Goal: Information Seeking & Learning: Get advice/opinions

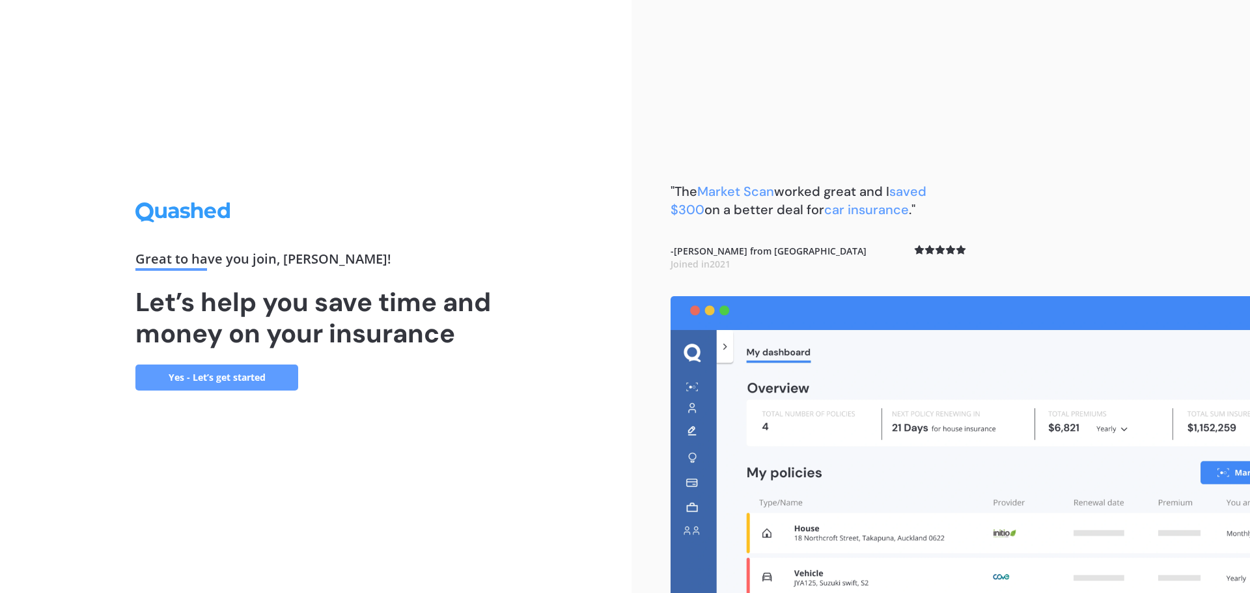
click at [228, 370] on link "Yes - Let’s get started" at bounding box center [216, 378] width 163 height 26
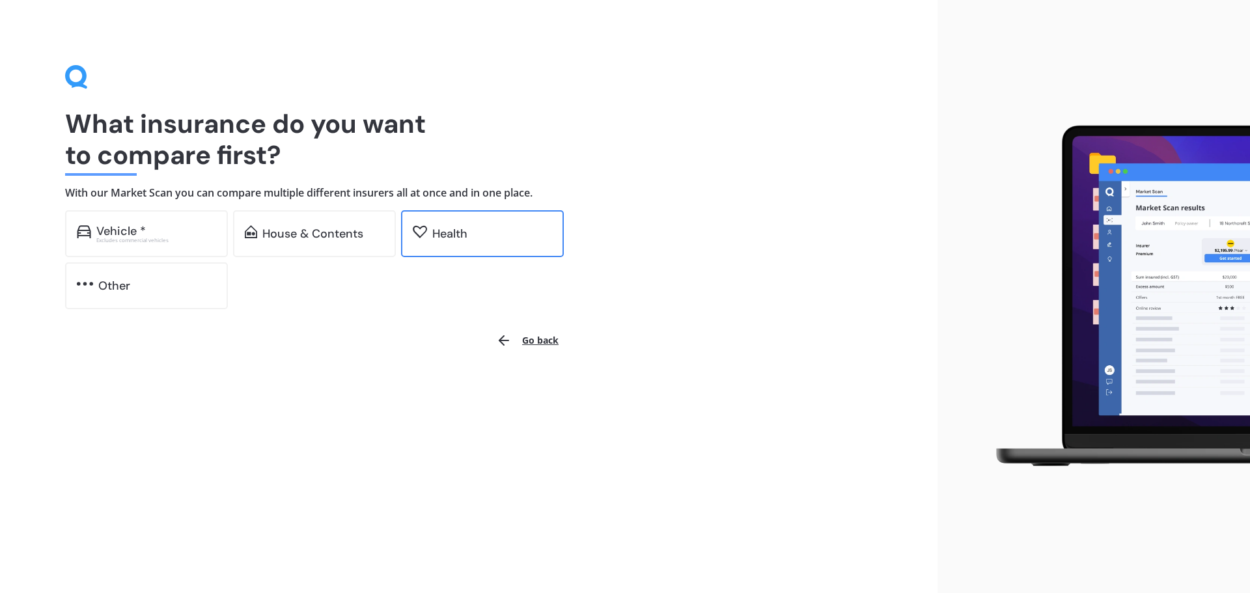
click at [443, 238] on div "Health" at bounding box center [449, 233] width 35 height 13
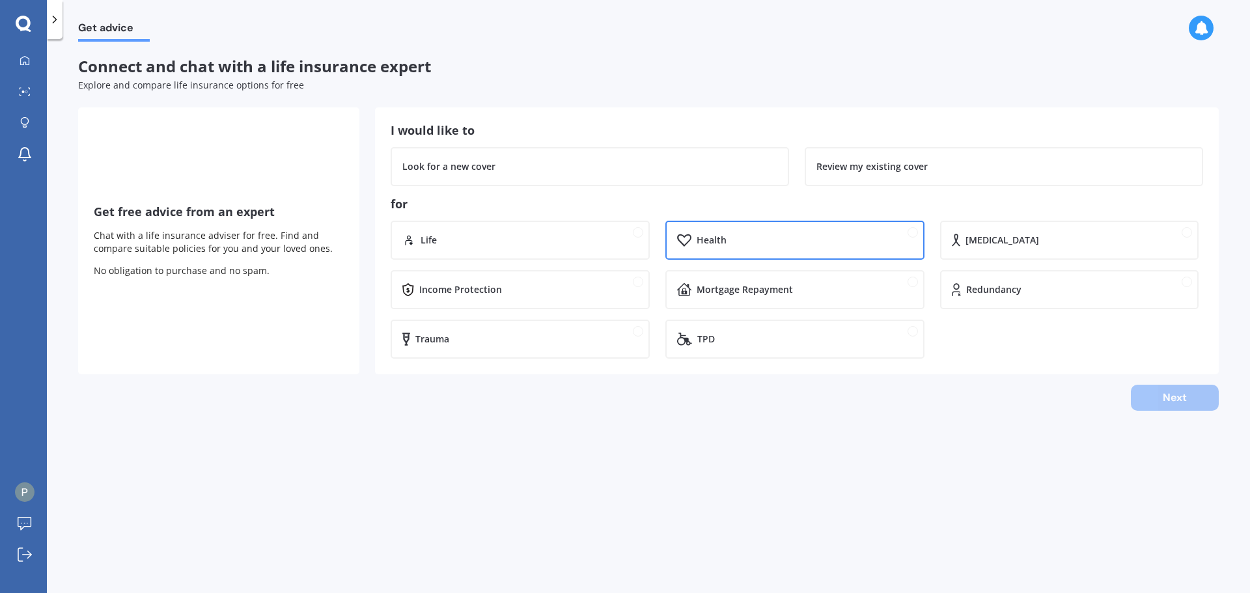
click at [697, 243] on div "Health" at bounding box center [712, 240] width 30 height 13
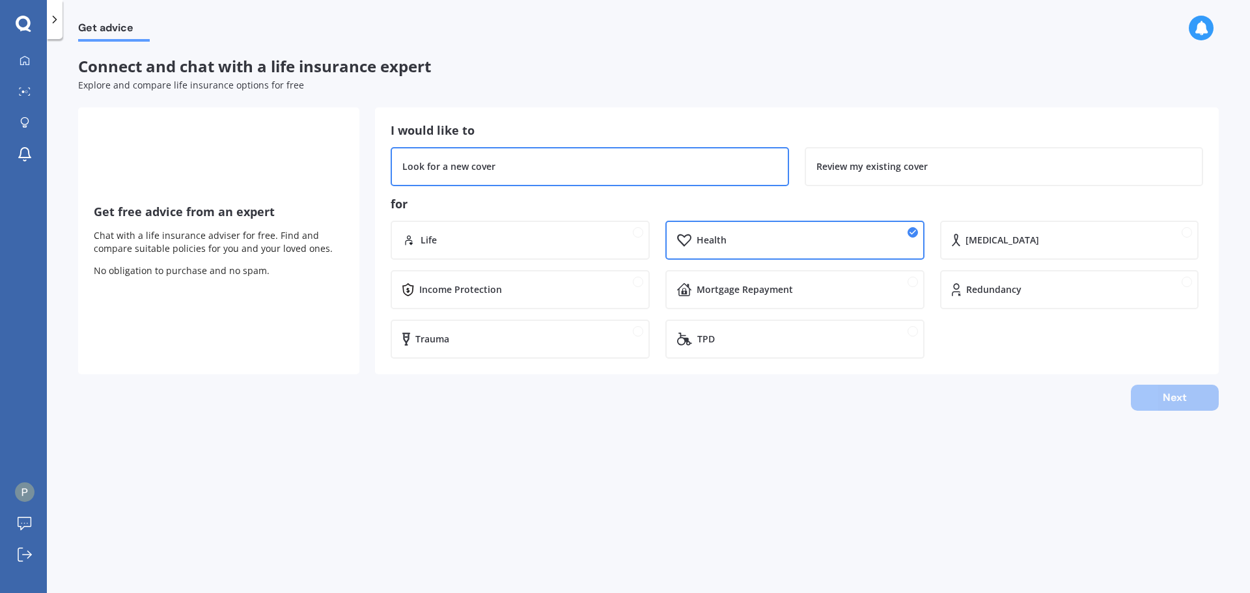
click at [683, 159] on div "Look for a new cover" at bounding box center [590, 166] width 398 height 39
click at [1202, 406] on button "Next" at bounding box center [1175, 398] width 88 height 26
